Goal: Information Seeking & Learning: Learn about a topic

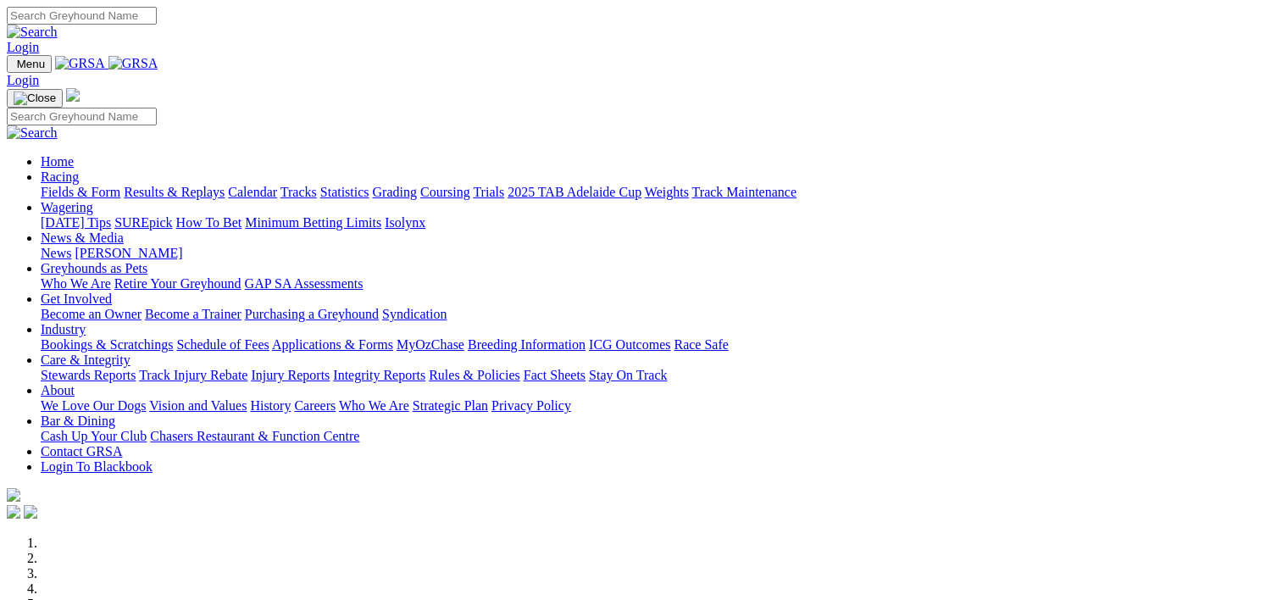
scroll to position [583, 0]
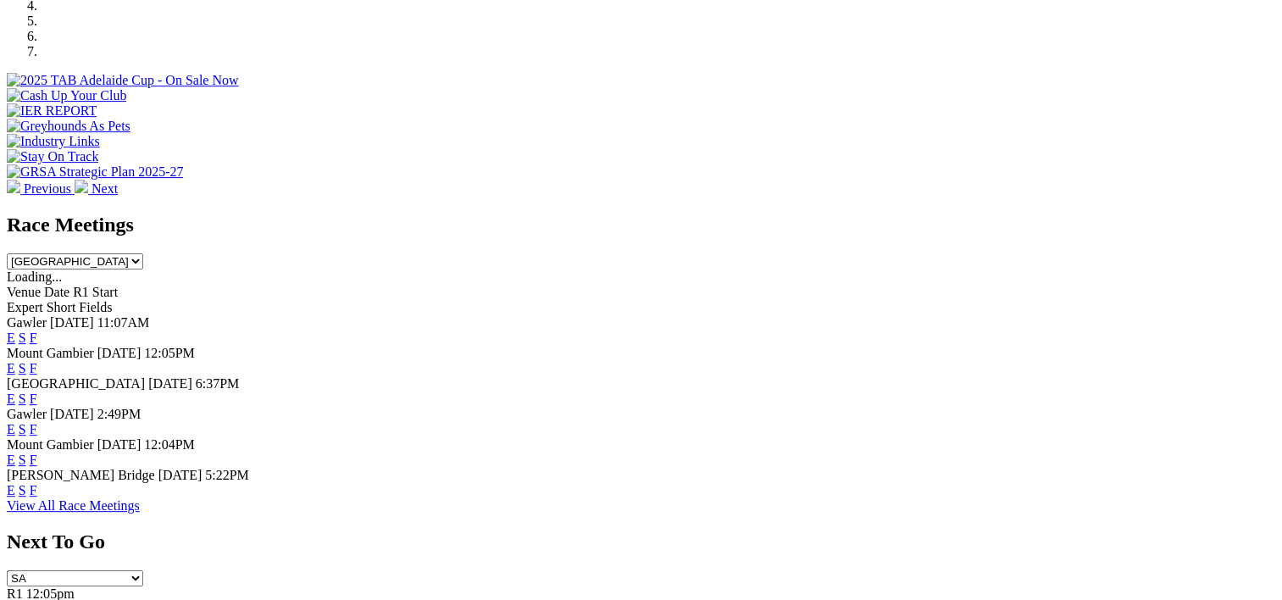
click at [37, 330] on link "F" at bounding box center [34, 337] width 8 height 14
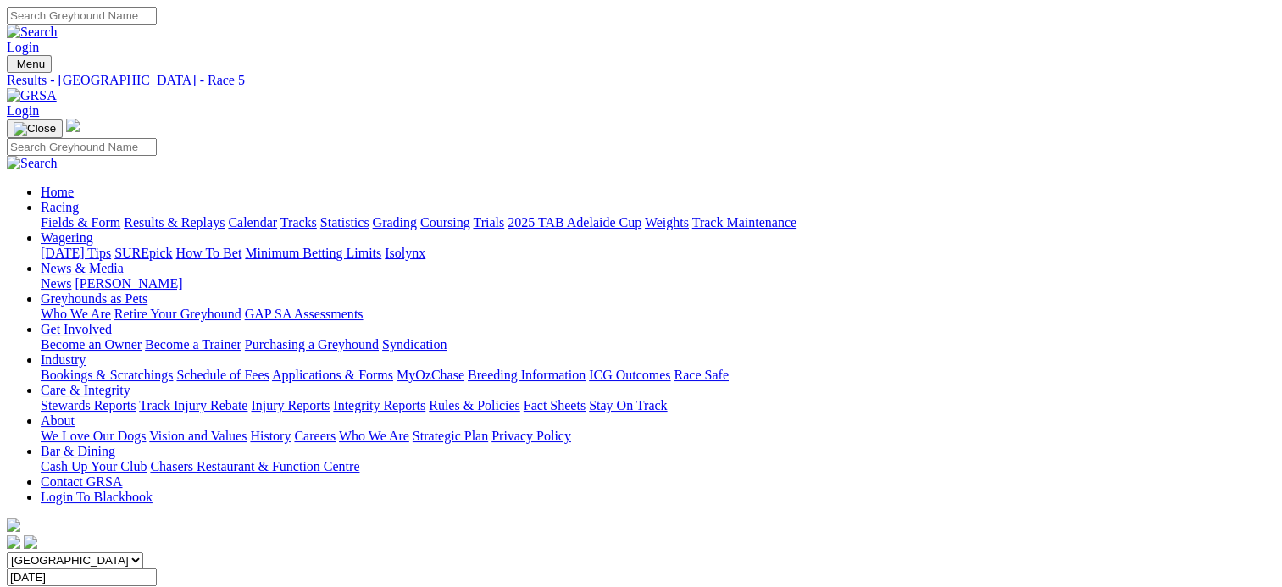
click at [75, 586] on span "SUMMARY" at bounding box center [41, 593] width 69 height 14
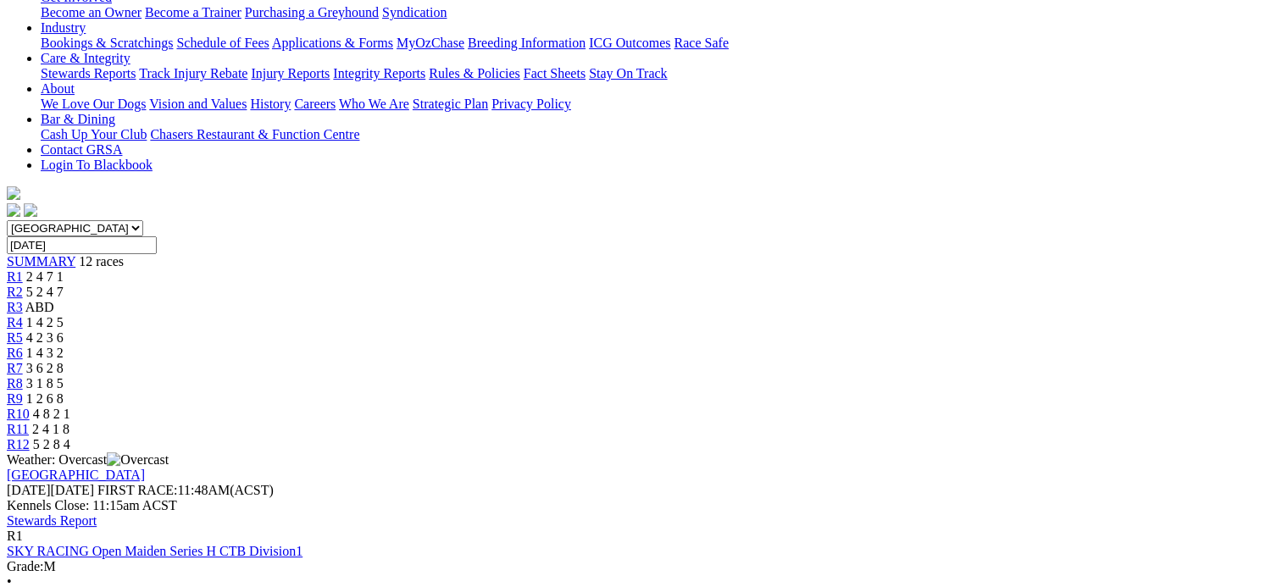
scroll to position [436, 0]
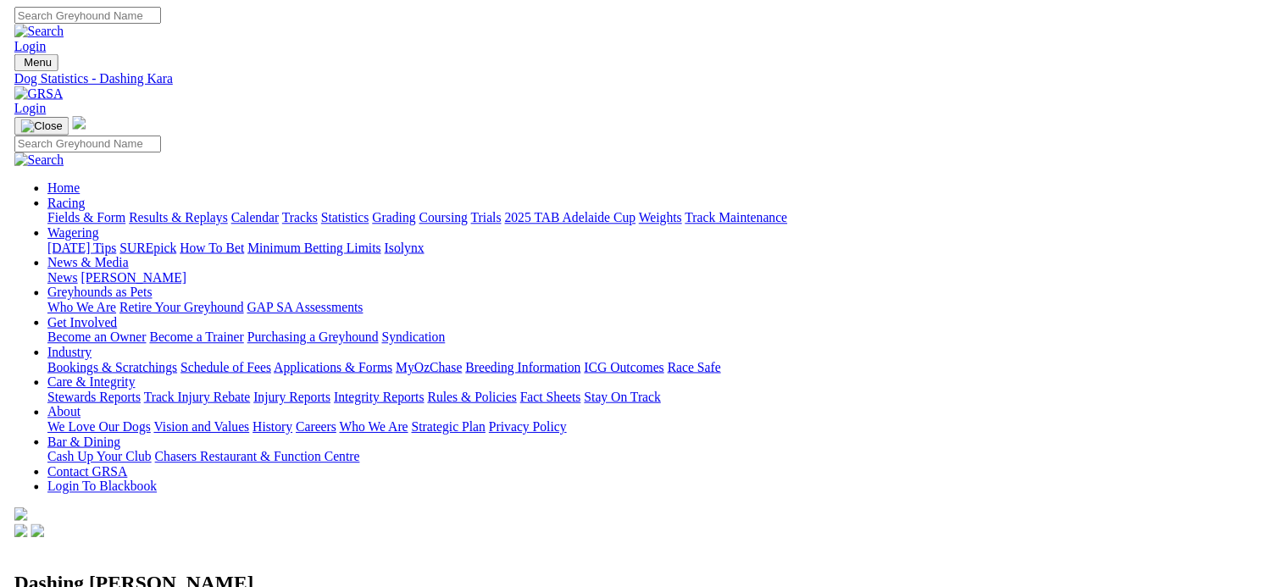
scroll to position [718, 0]
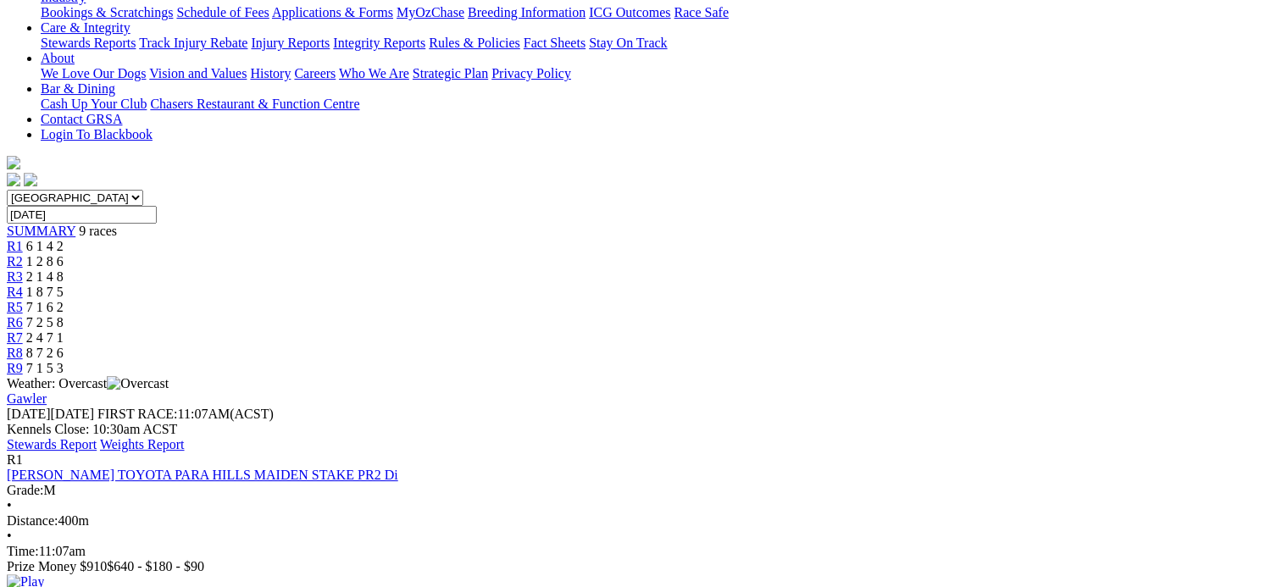
scroll to position [359, 0]
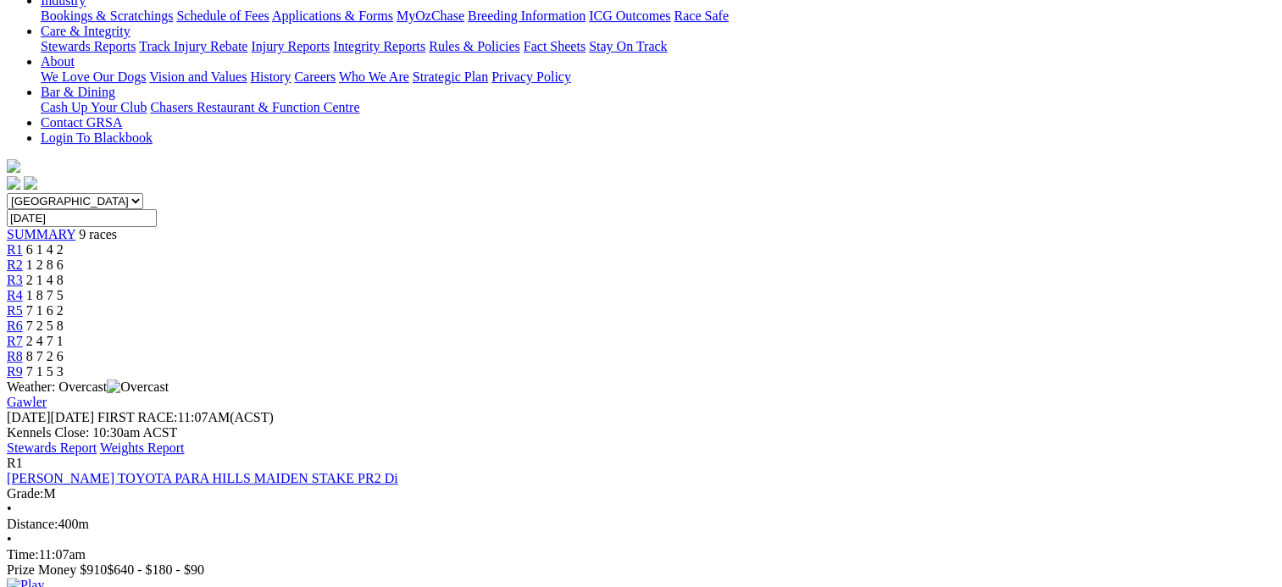
click at [44, 578] on img at bounding box center [25, 585] width 37 height 15
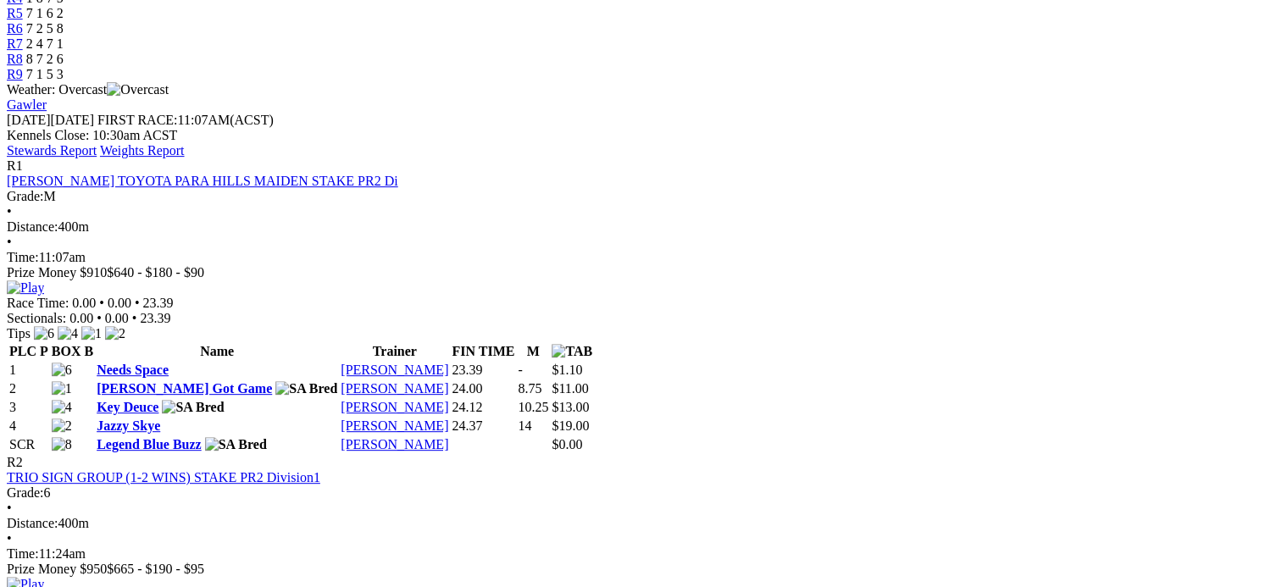
scroll to position [660, 0]
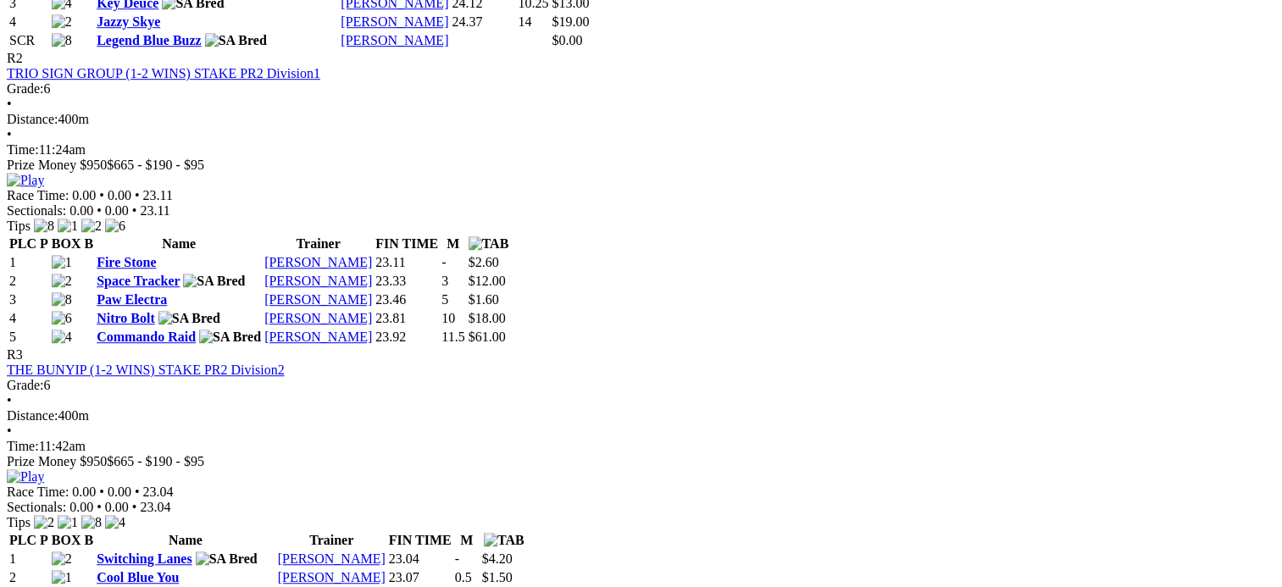
scroll to position [1060, 0]
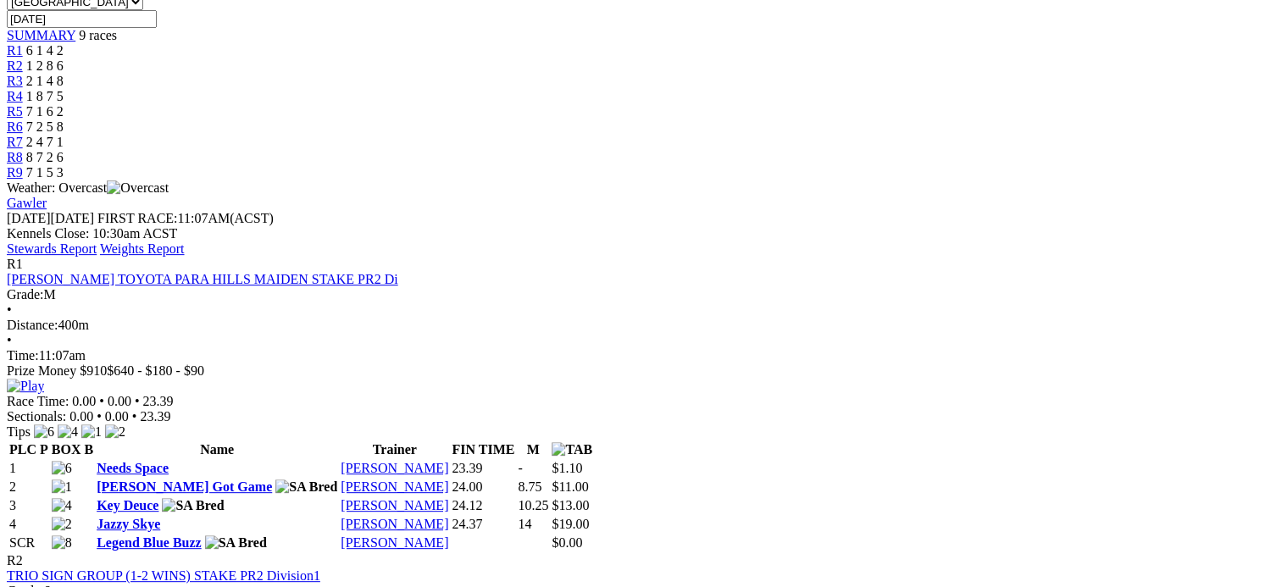
scroll to position [403, 0]
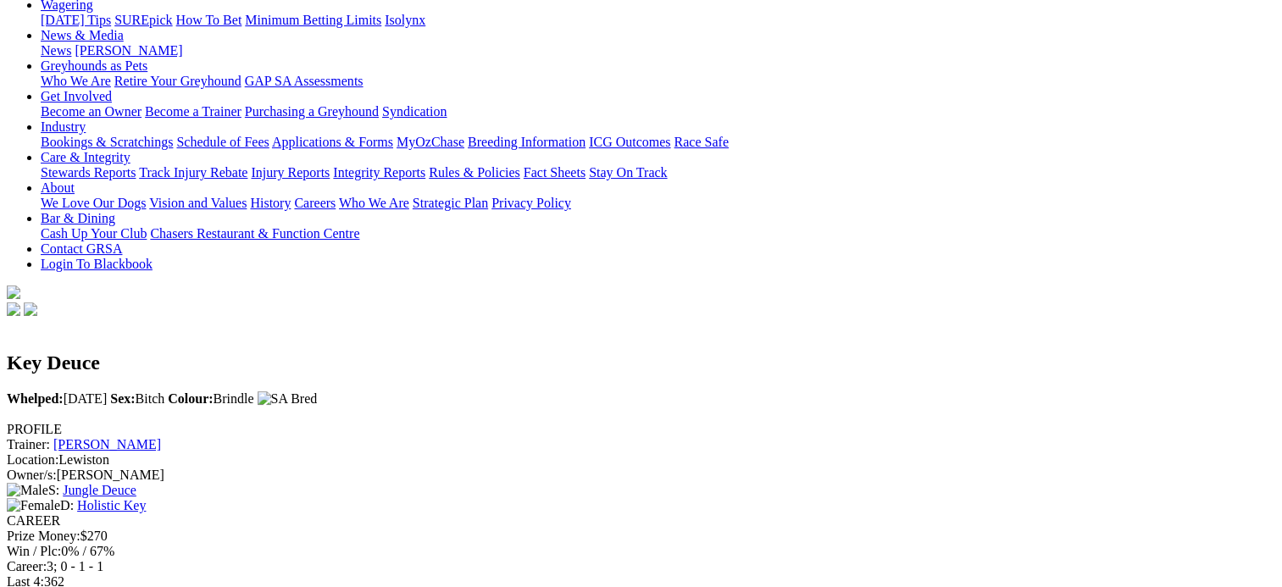
scroll to position [291, 0]
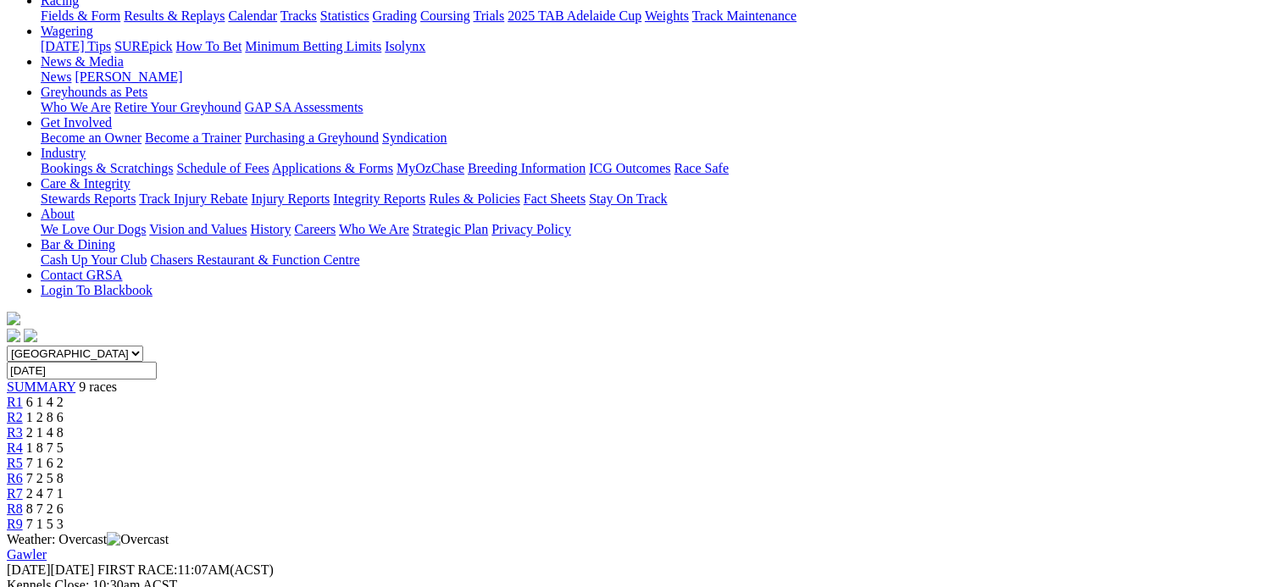
scroll to position [232, 0]
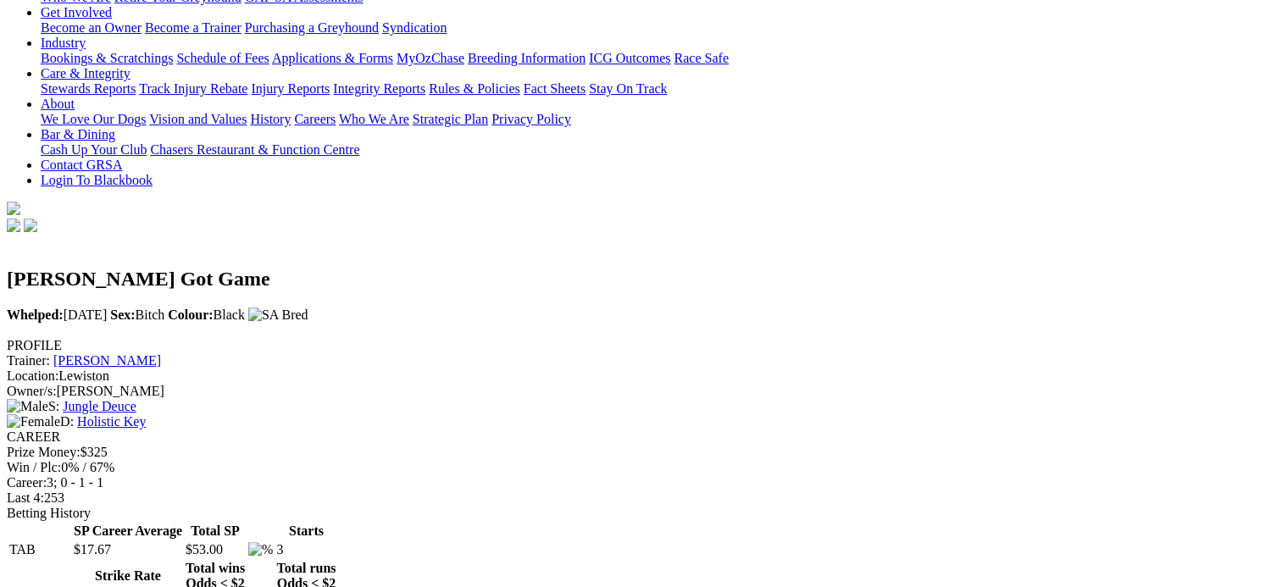
scroll to position [322, 0]
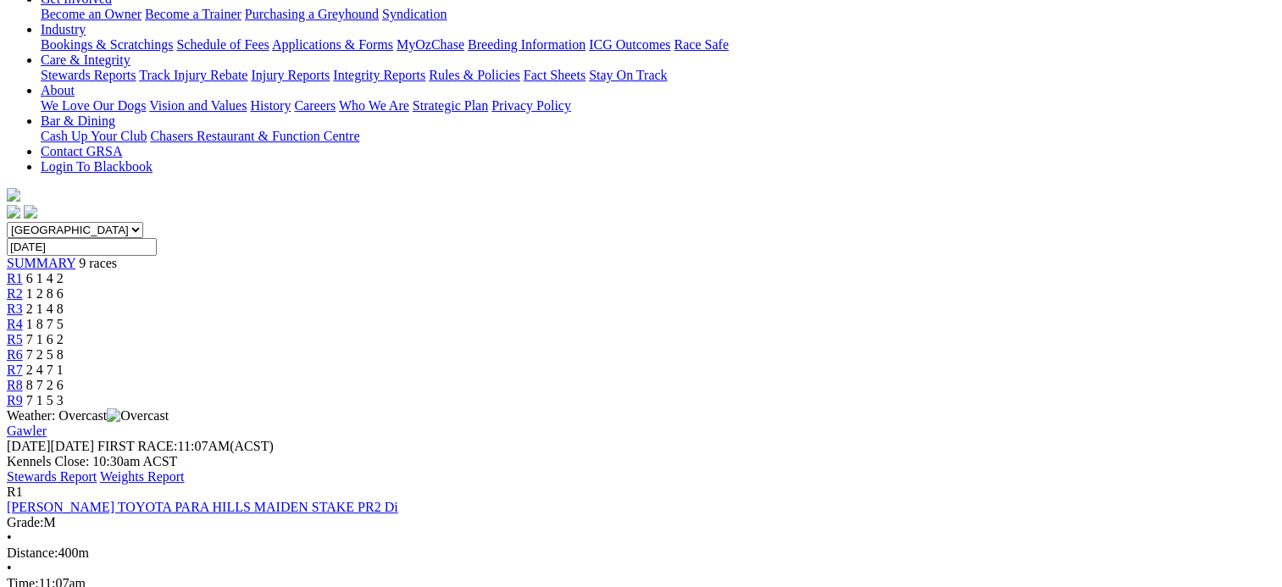
scroll to position [331, 0]
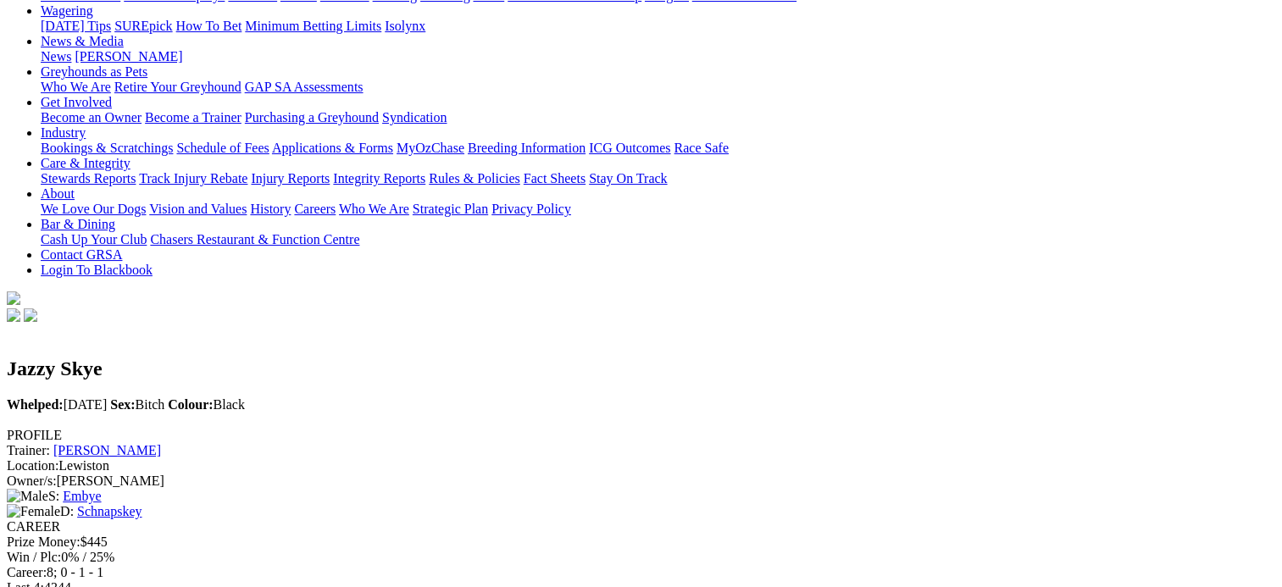
scroll to position [230, 0]
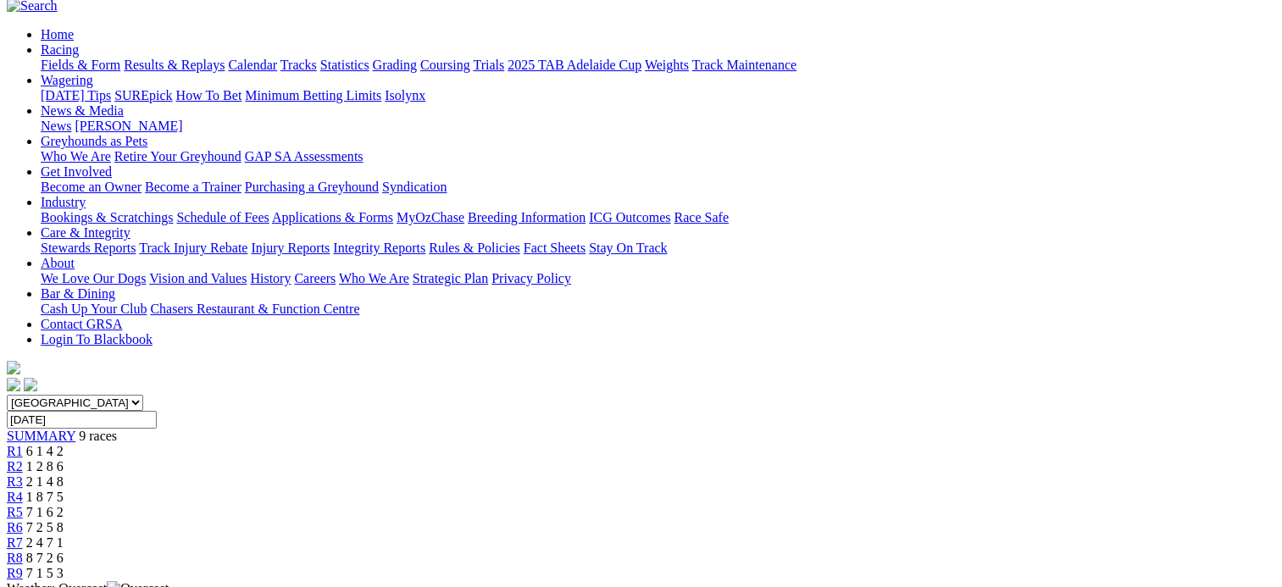
scroll to position [165, 0]
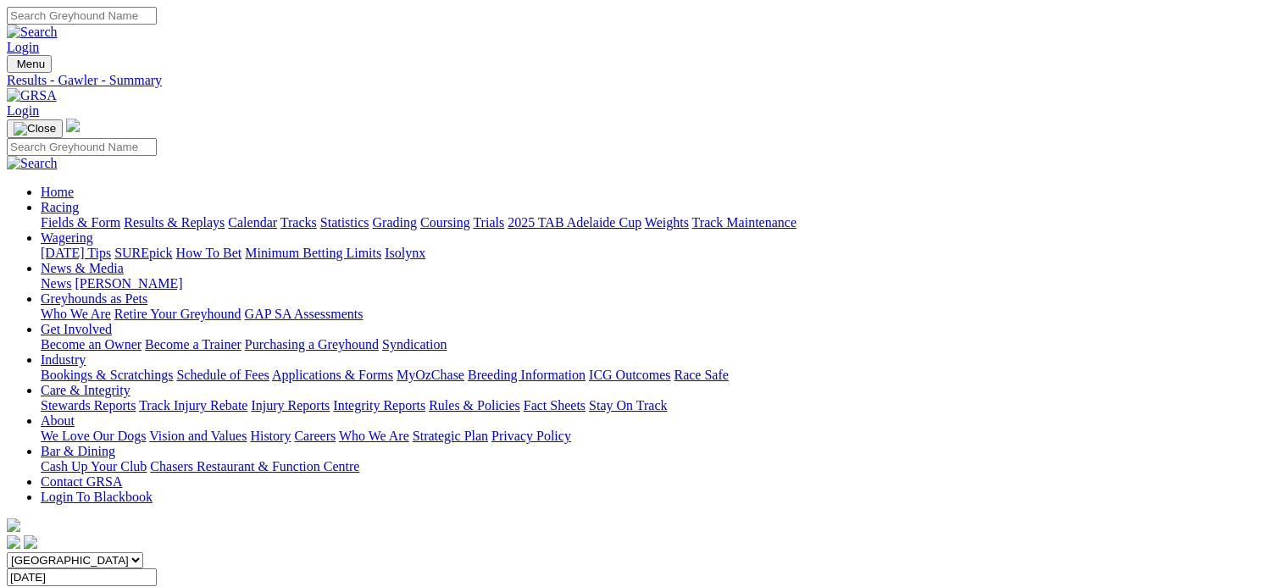
scroll to position [186, 0]
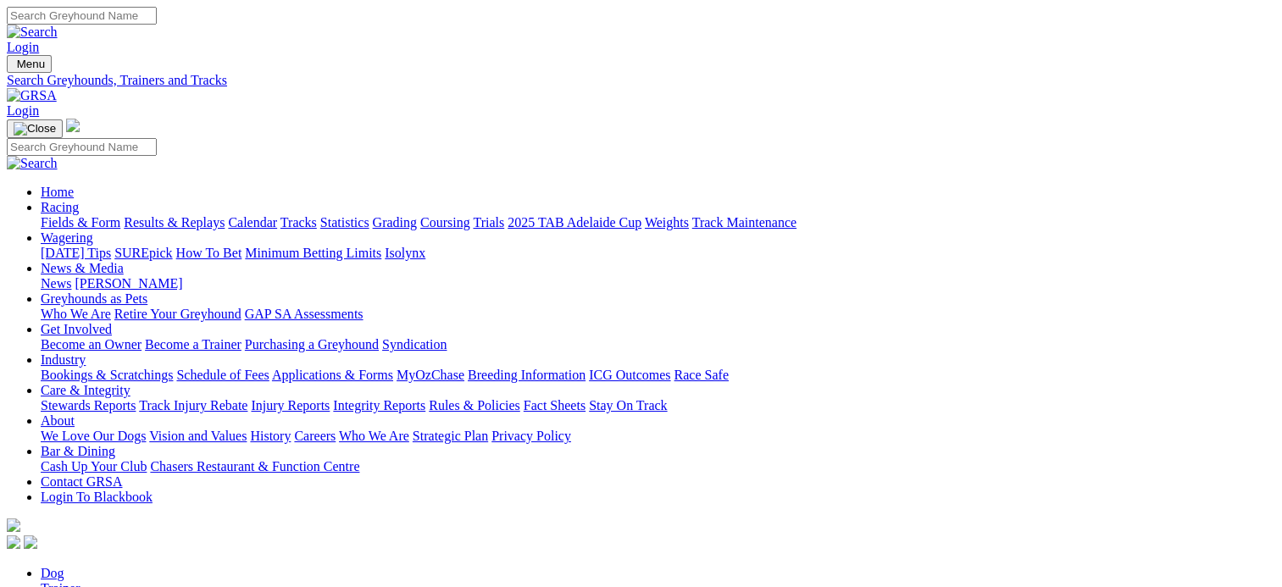
click at [81, 581] on link "Trainer" at bounding box center [61, 588] width 40 height 14
type input "scott feltus"
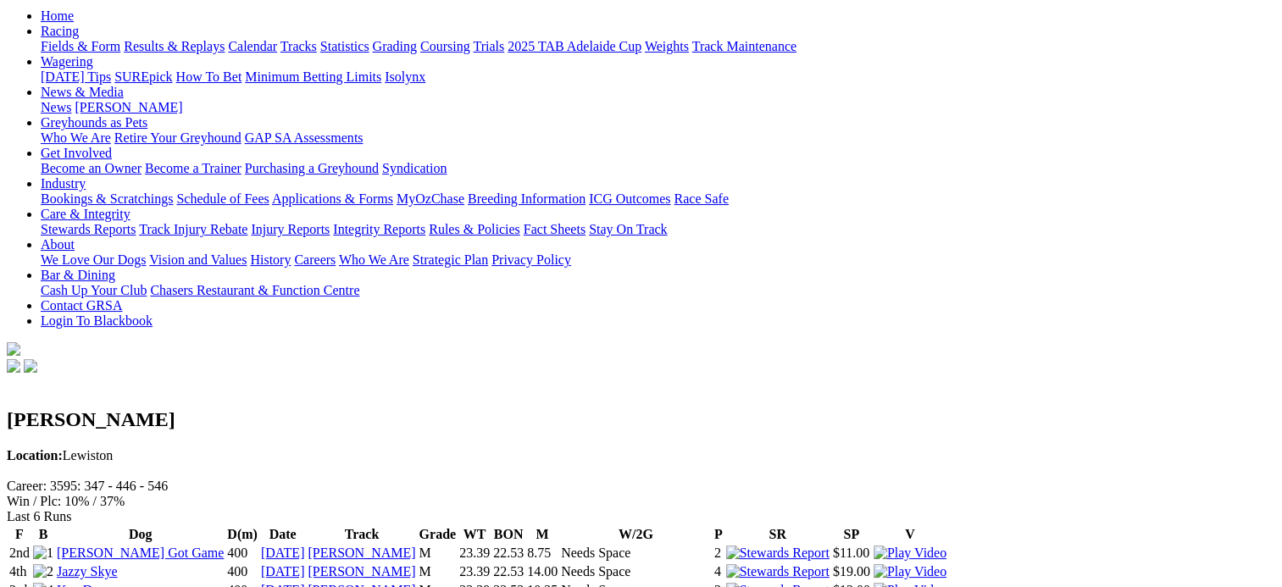
scroll to position [178, 0]
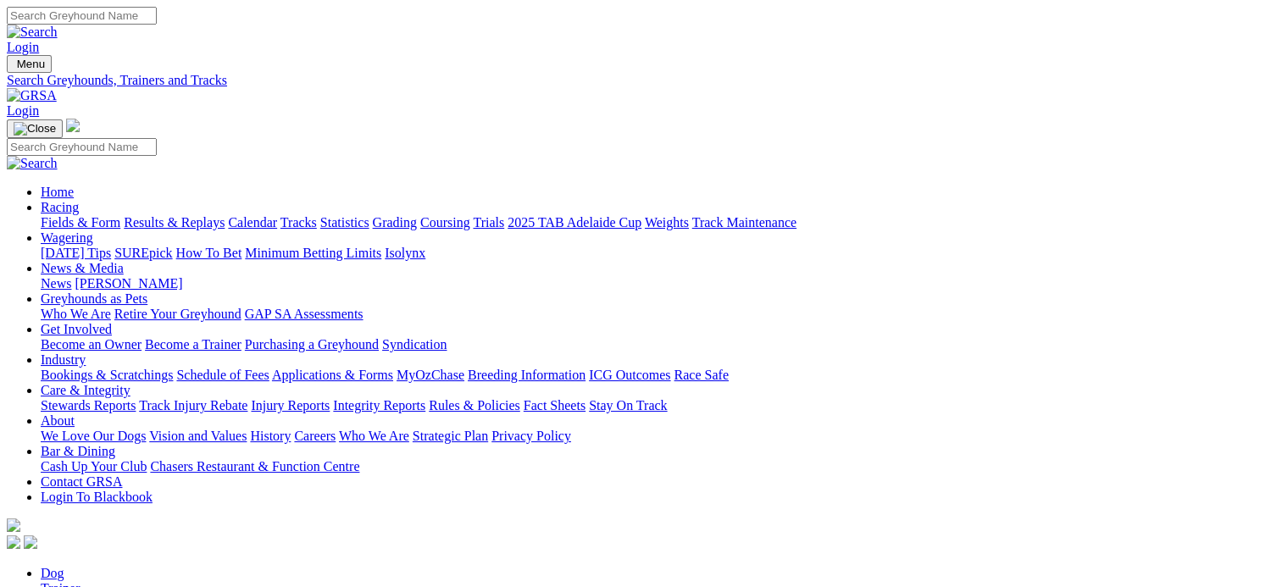
click at [57, 88] on img at bounding box center [32, 95] width 50 height 15
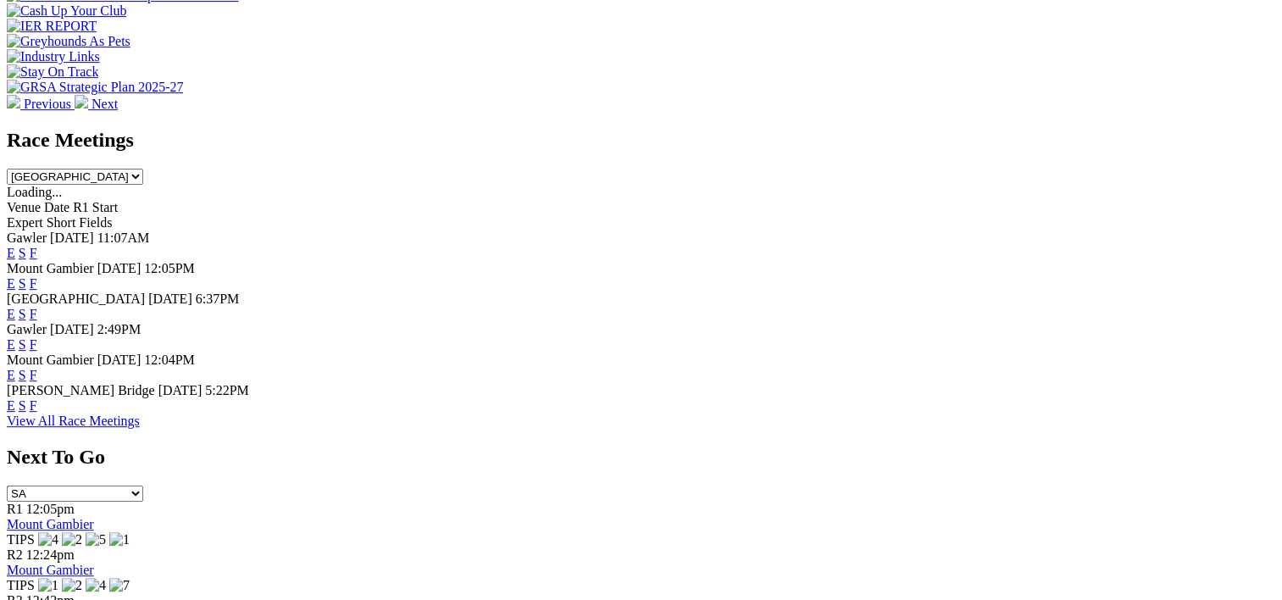
scroll to position [657, 0]
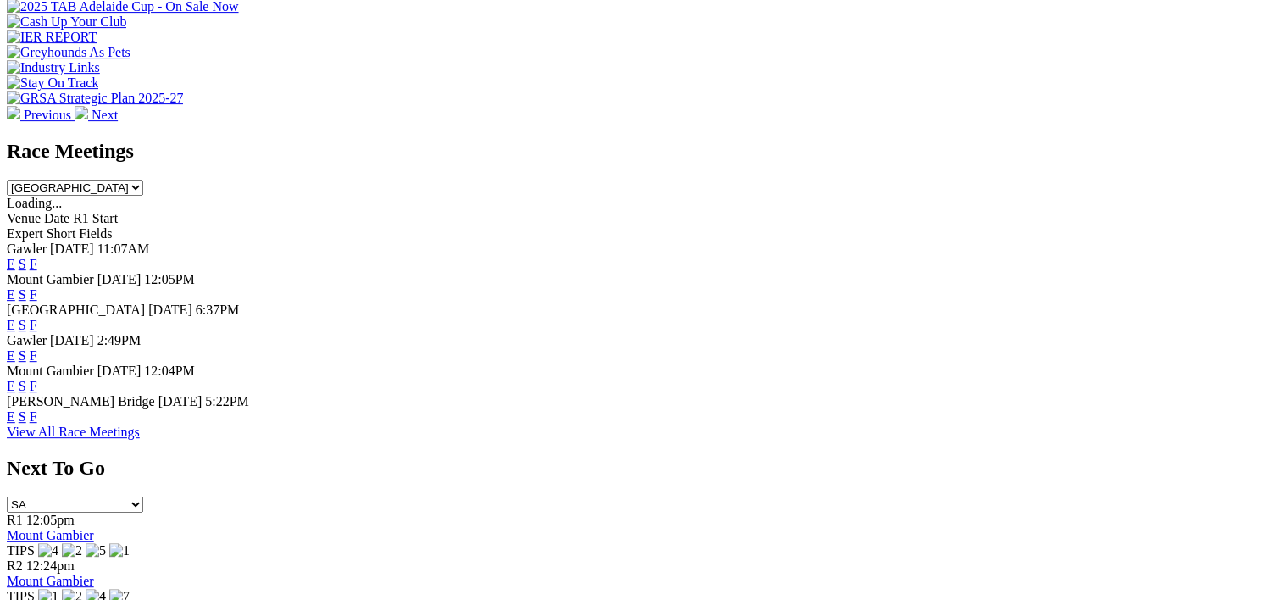
click at [37, 348] on link "F" at bounding box center [34, 355] width 8 height 14
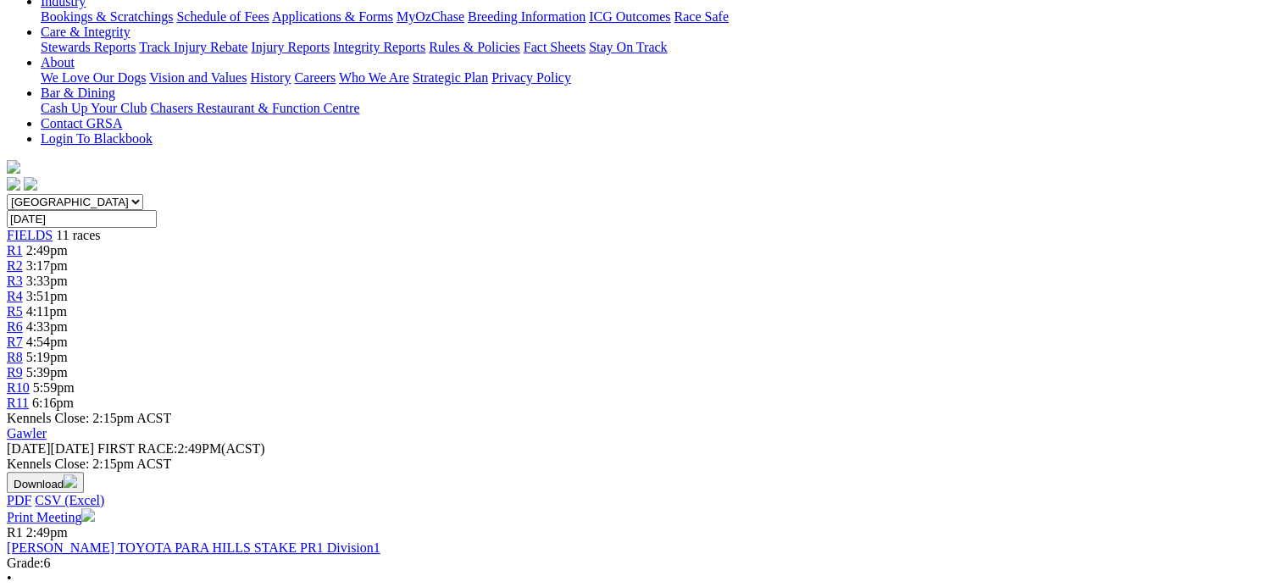
scroll to position [346, 0]
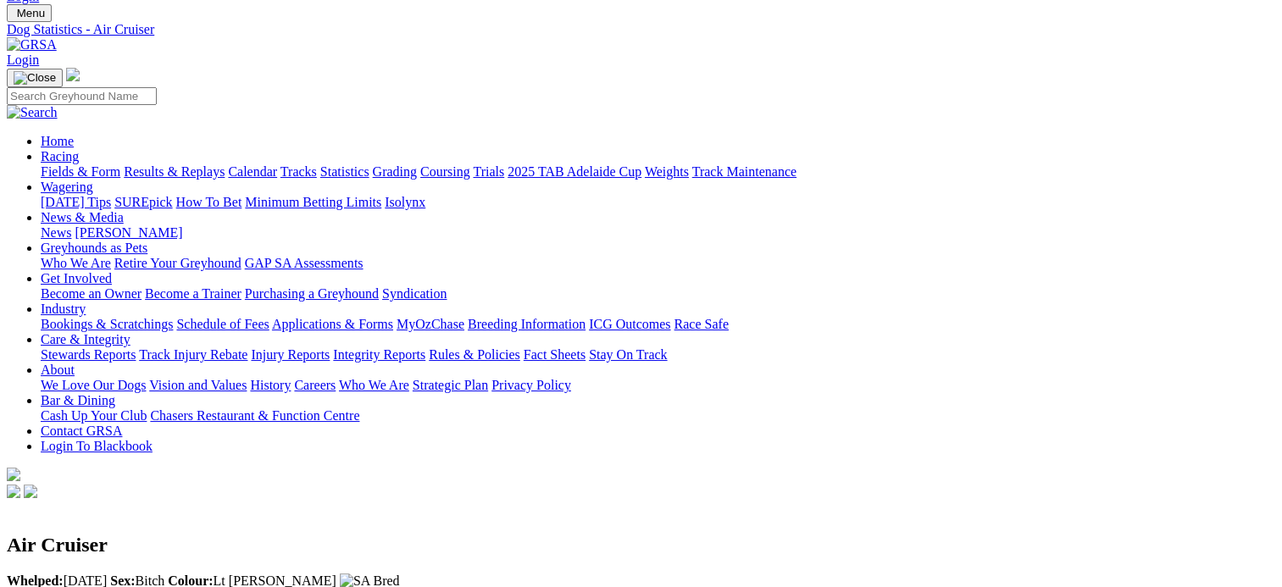
scroll to position [51, 0]
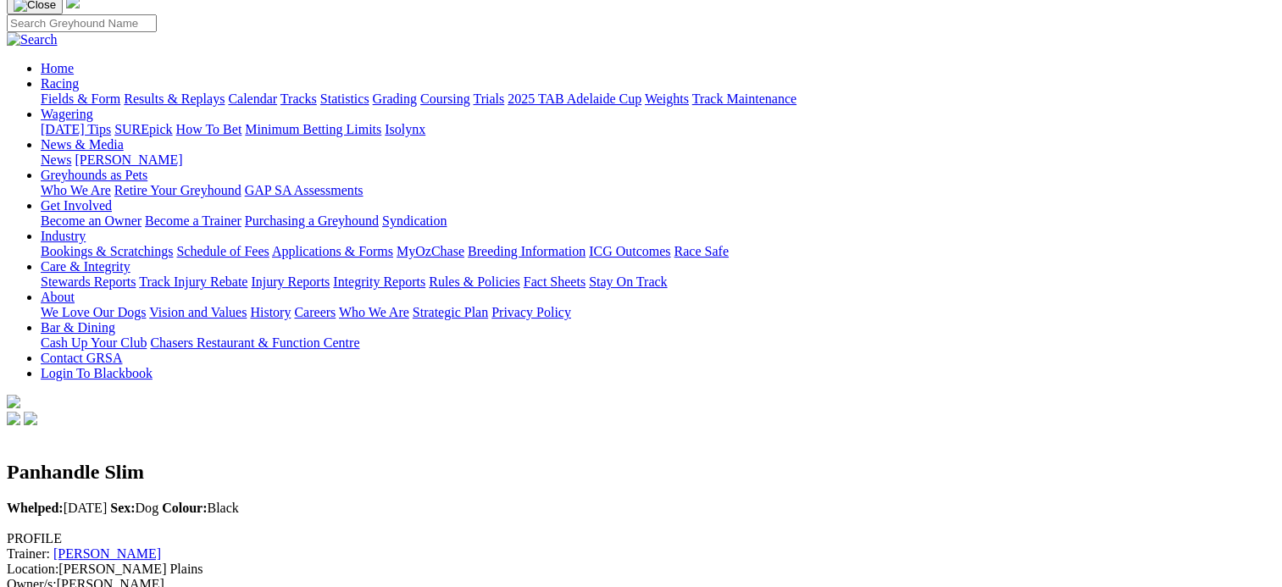
scroll to position [163, 0]
